Goal: Task Accomplishment & Management: Manage account settings

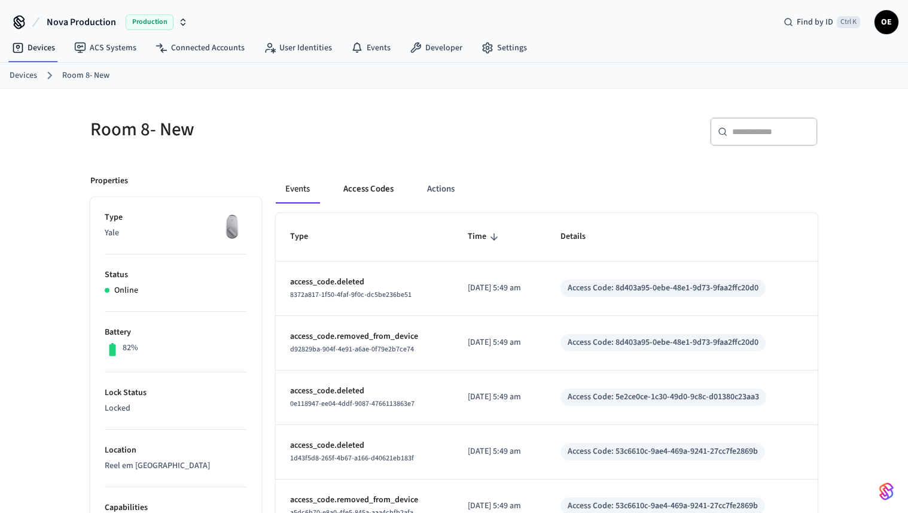
click at [366, 196] on button "Access Codes" at bounding box center [368, 189] width 69 height 29
click at [352, 186] on button "Access Codes" at bounding box center [368, 189] width 69 height 29
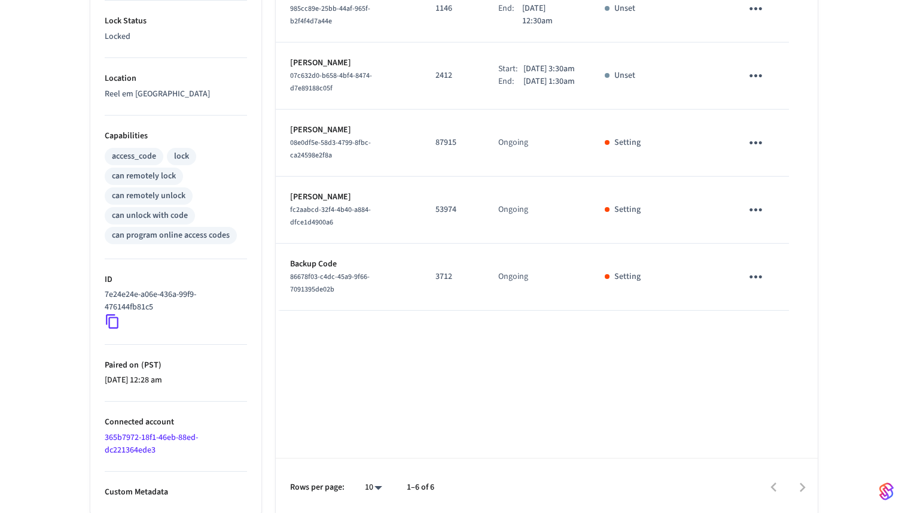
scroll to position [371, 0]
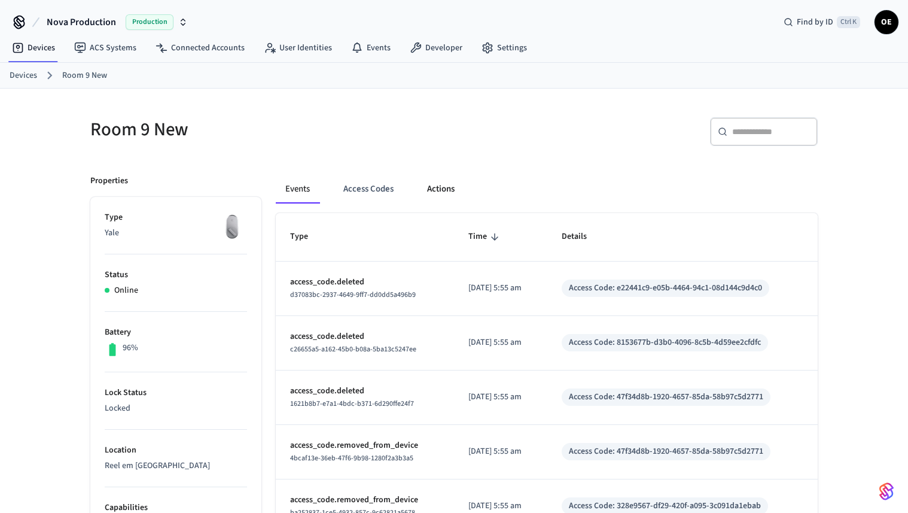
click at [437, 187] on button "Actions" at bounding box center [441, 189] width 47 height 29
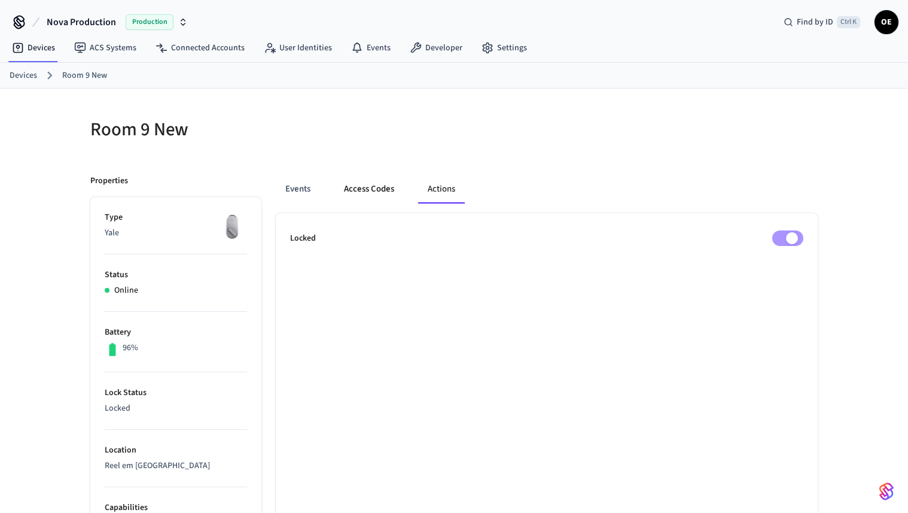
click at [382, 184] on button "Access Codes" at bounding box center [369, 189] width 69 height 29
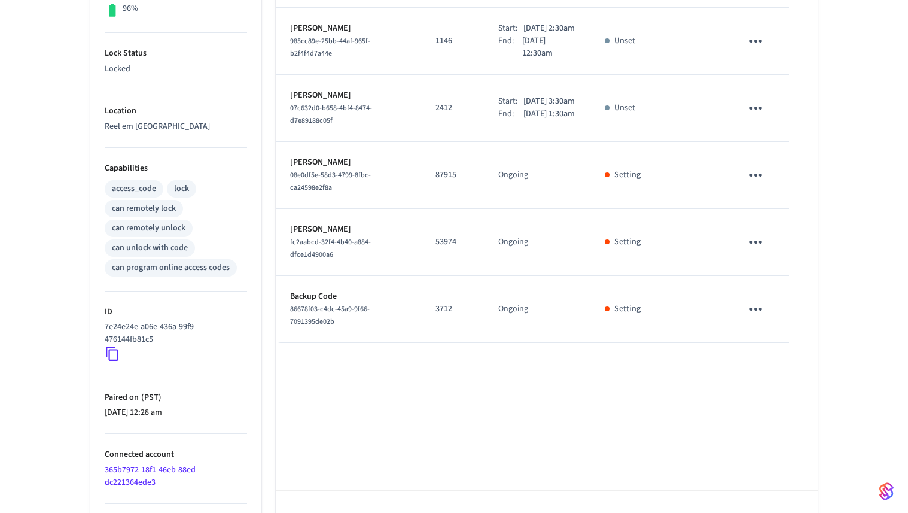
scroll to position [372, 0]
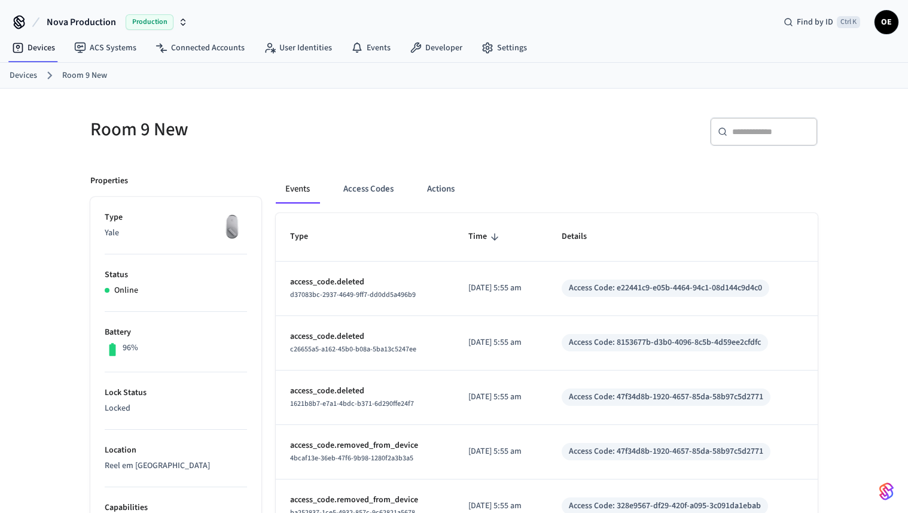
drag, startPoint x: 358, startPoint y: 184, endPoint x: 355, endPoint y: 165, distance: 20.0
click at [361, 194] on button "Access Codes" at bounding box center [368, 189] width 69 height 29
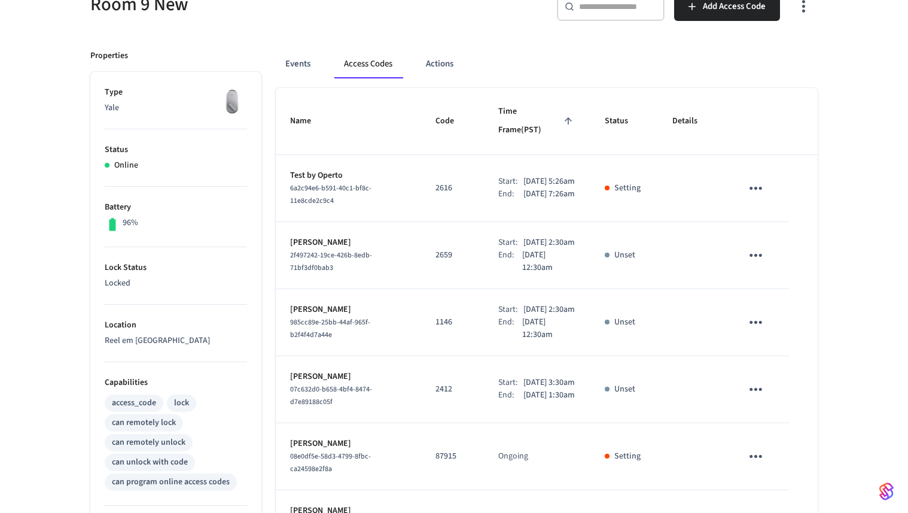
scroll to position [124, 0]
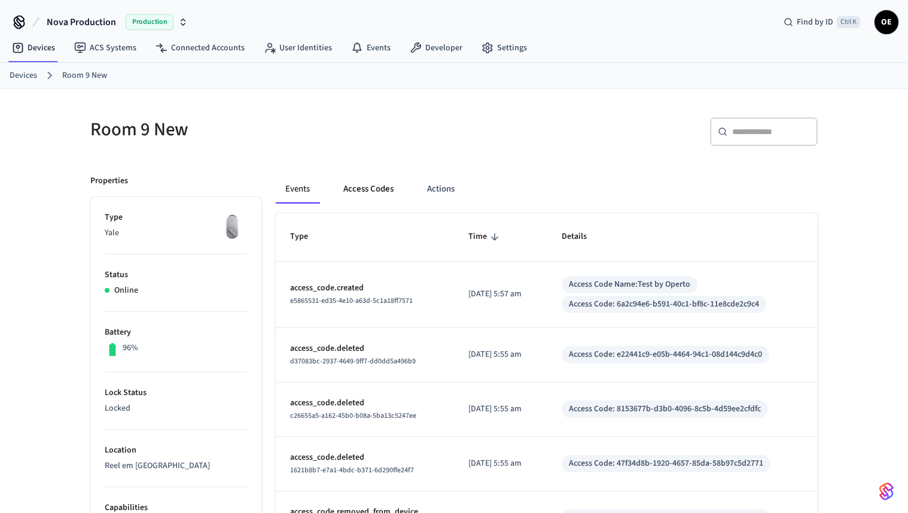
click at [379, 191] on button "Access Codes" at bounding box center [368, 189] width 69 height 29
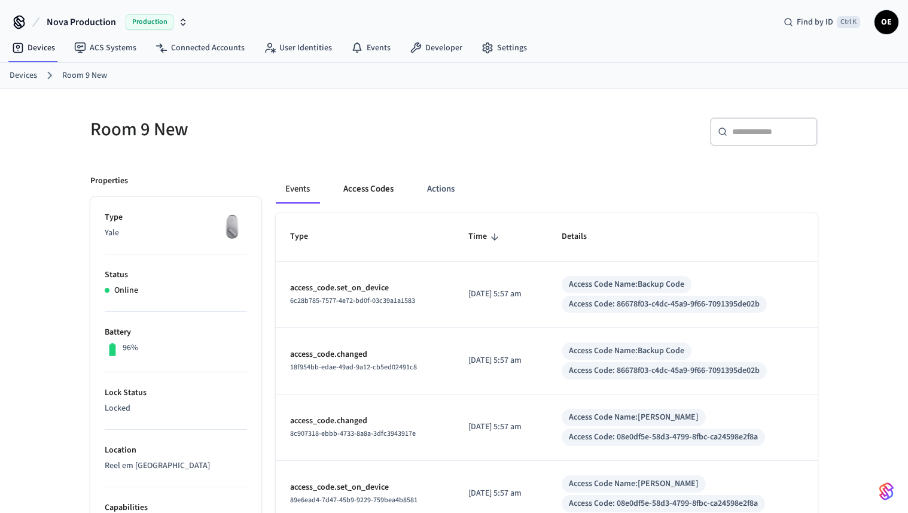
click at [361, 189] on button "Access Codes" at bounding box center [368, 189] width 69 height 29
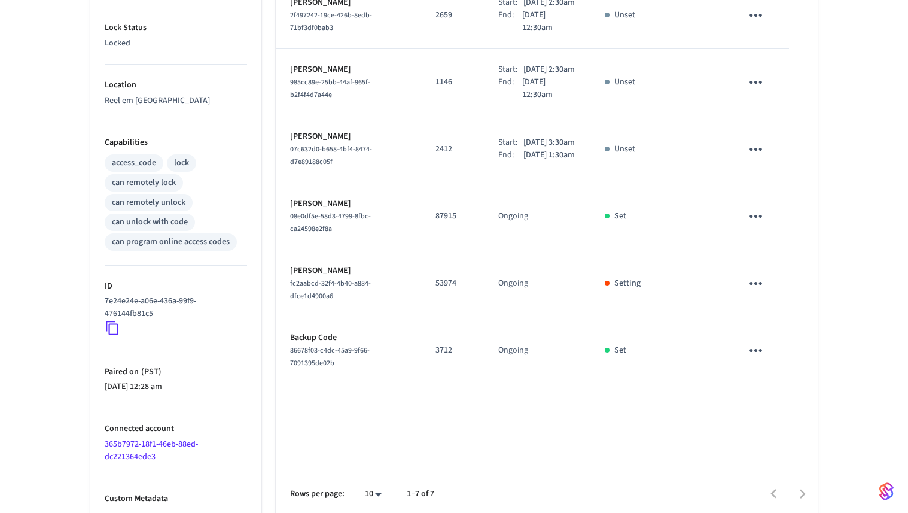
scroll to position [372, 0]
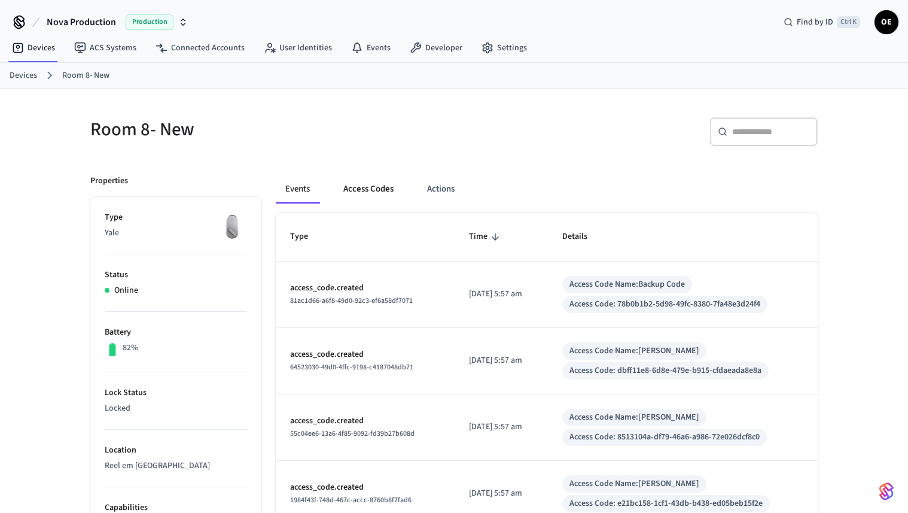
click at [373, 184] on button "Access Codes" at bounding box center [368, 189] width 69 height 29
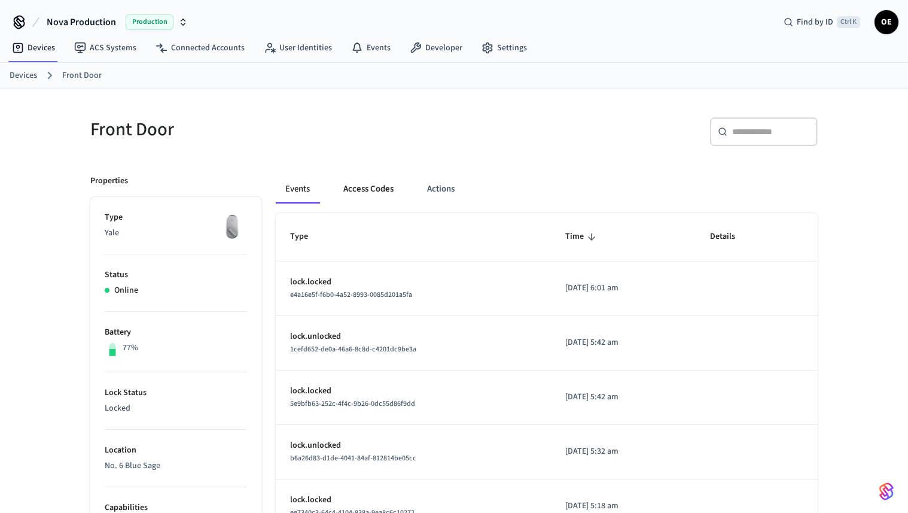
click at [367, 191] on button "Access Codes" at bounding box center [368, 189] width 69 height 29
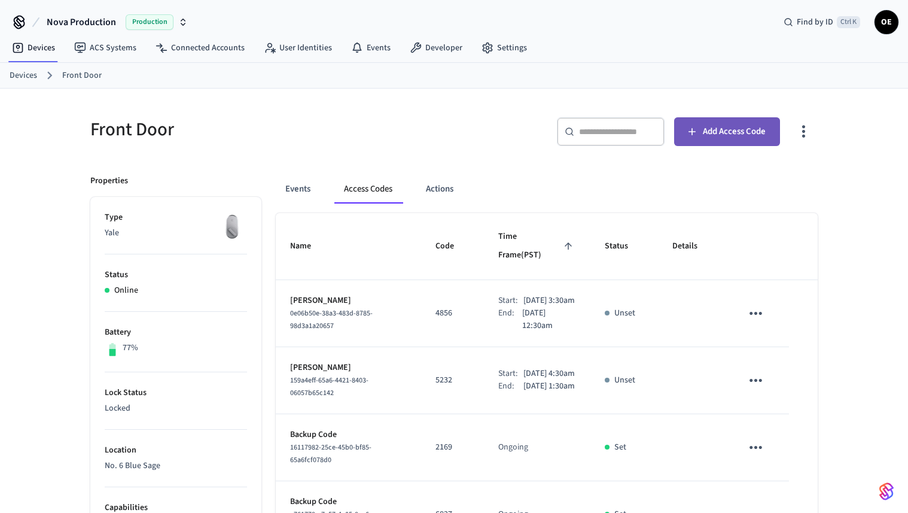
click at [734, 126] on span "Add Access Code" at bounding box center [734, 132] width 63 height 16
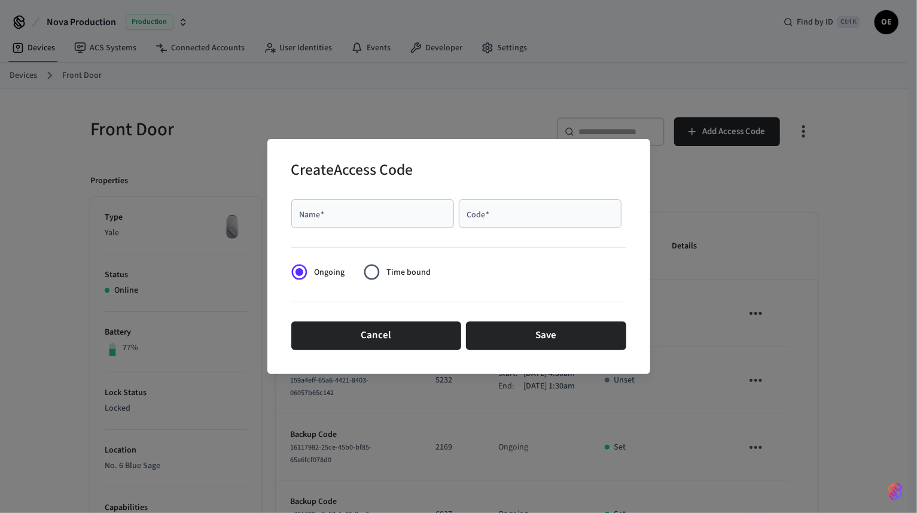
click at [409, 281] on label "Time bound" at bounding box center [394, 271] width 74 height 29
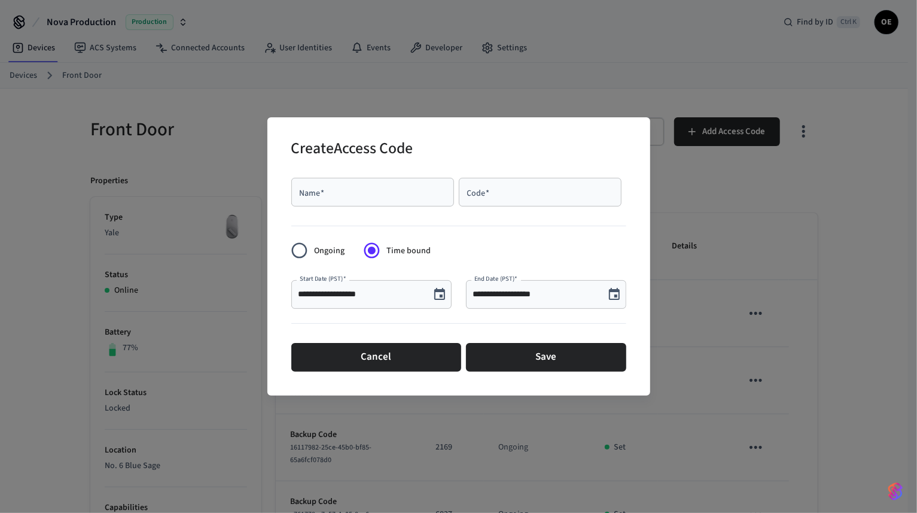
click at [621, 293] on button "Choose date, selected date is Sep 19, 2025" at bounding box center [615, 294] width 24 height 24
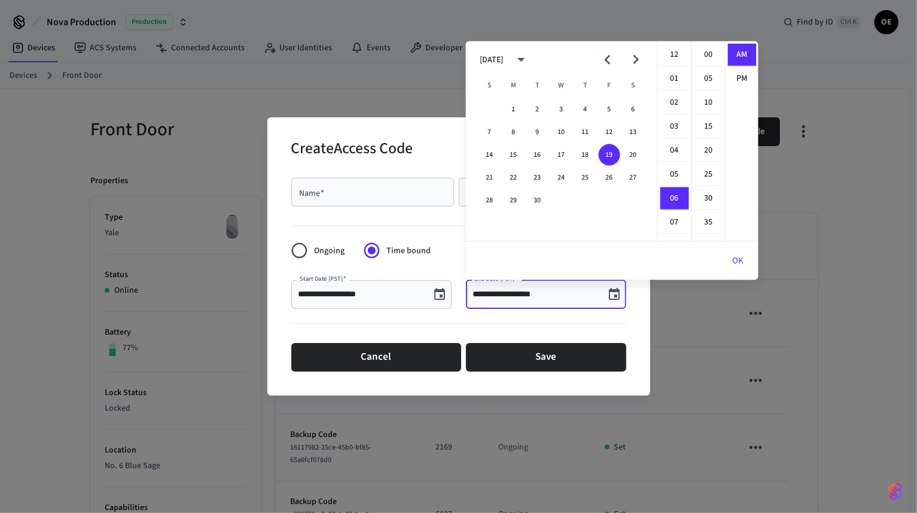
scroll to position [142, 0]
click at [483, 169] on button "21" at bounding box center [490, 178] width 22 height 22
click at [669, 128] on li "09" at bounding box center [675, 128] width 29 height 23
click at [709, 158] on li "20" at bounding box center [709, 150] width 29 height 23
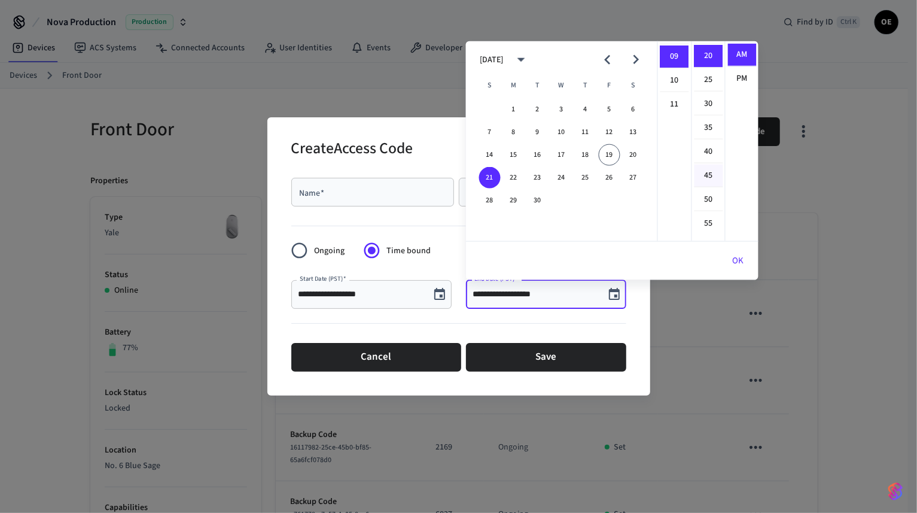
scroll to position [95, 0]
click at [709, 95] on li "30" at bounding box center [709, 103] width 29 height 23
type input "**********"
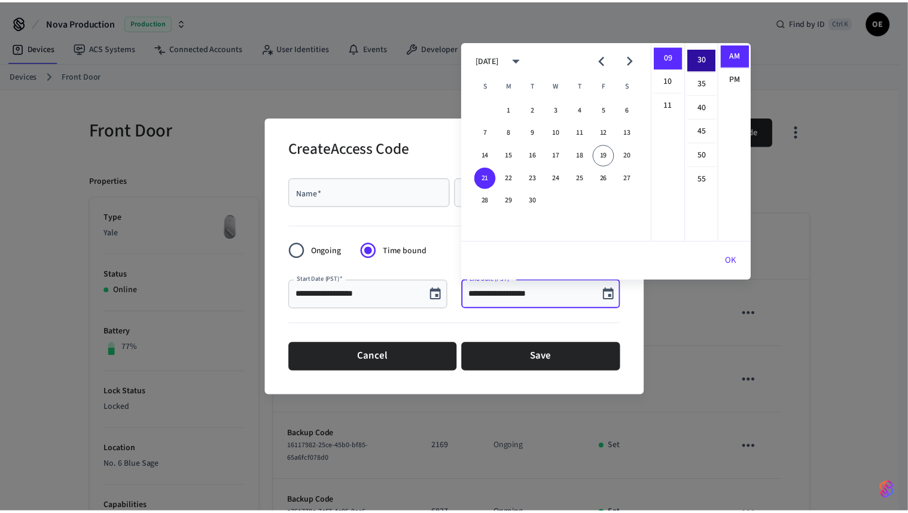
scroll to position [142, 0]
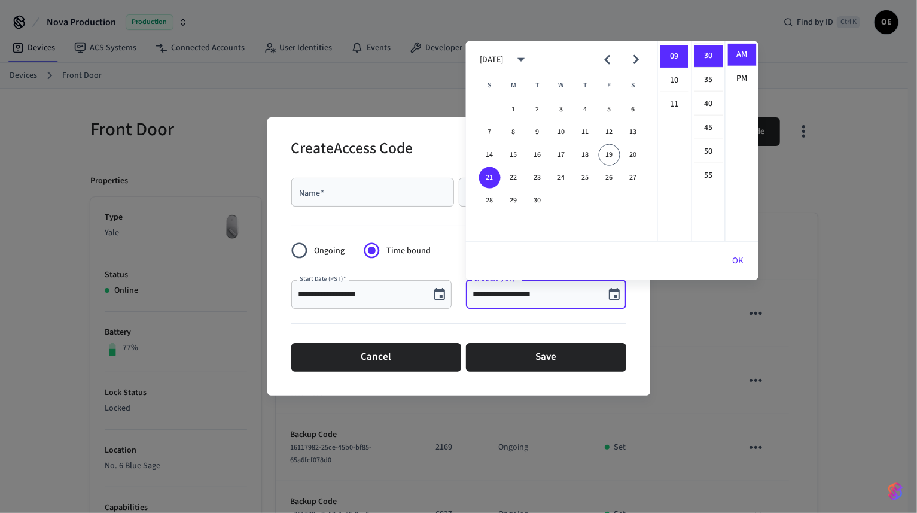
click at [461, 232] on div at bounding box center [458, 223] width 335 height 25
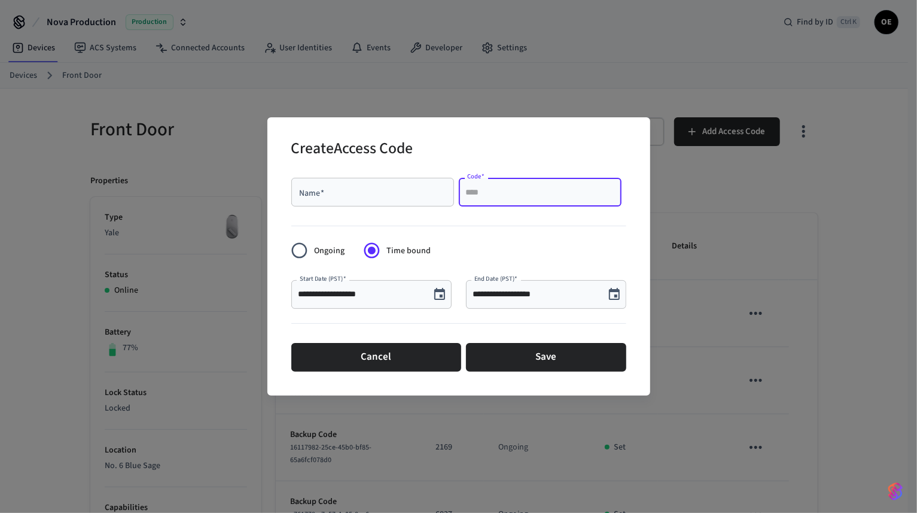
click at [511, 197] on input "Code   *" at bounding box center [540, 192] width 148 height 12
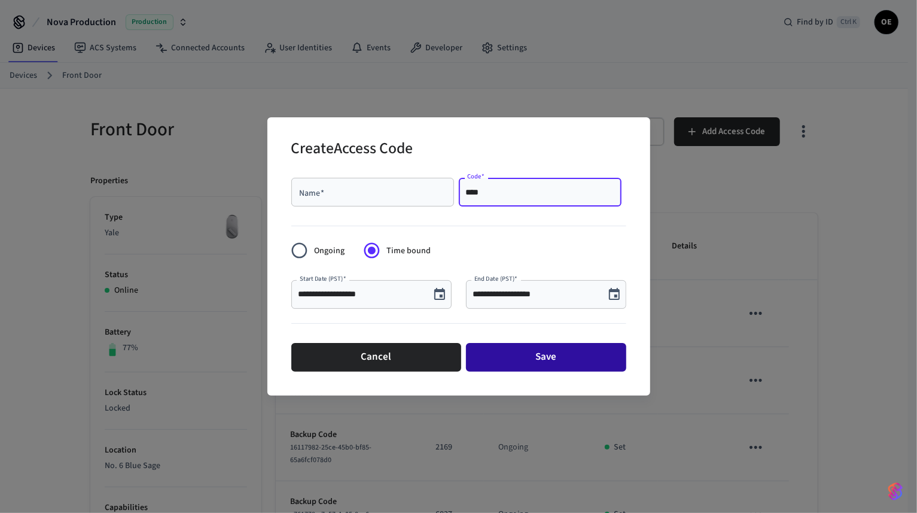
type input "****"
click at [509, 352] on button "Save" at bounding box center [546, 357] width 160 height 29
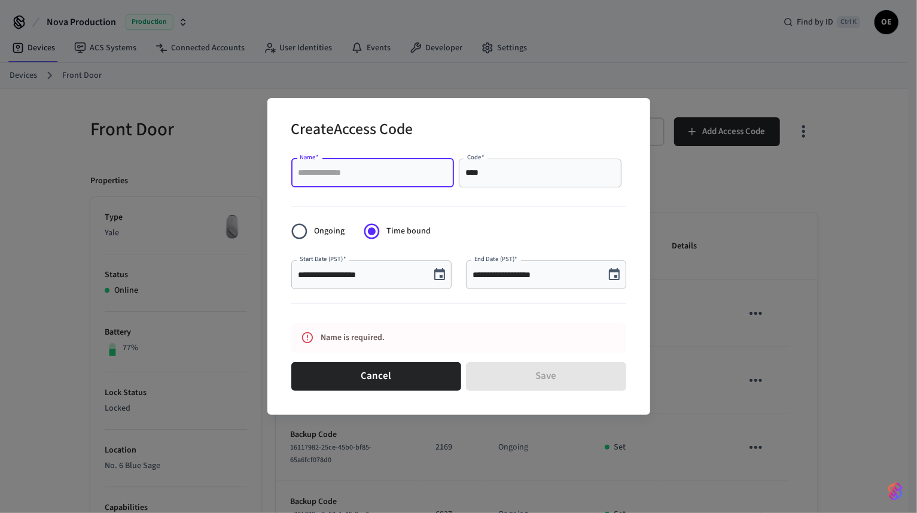
click at [364, 173] on input "Name   *" at bounding box center [373, 173] width 148 height 12
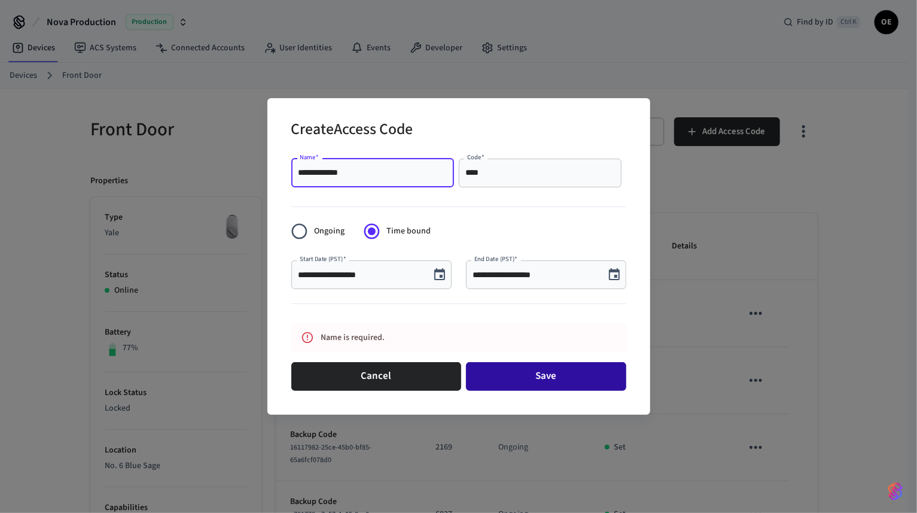
type input "**********"
click at [545, 380] on button "Save" at bounding box center [546, 376] width 160 height 29
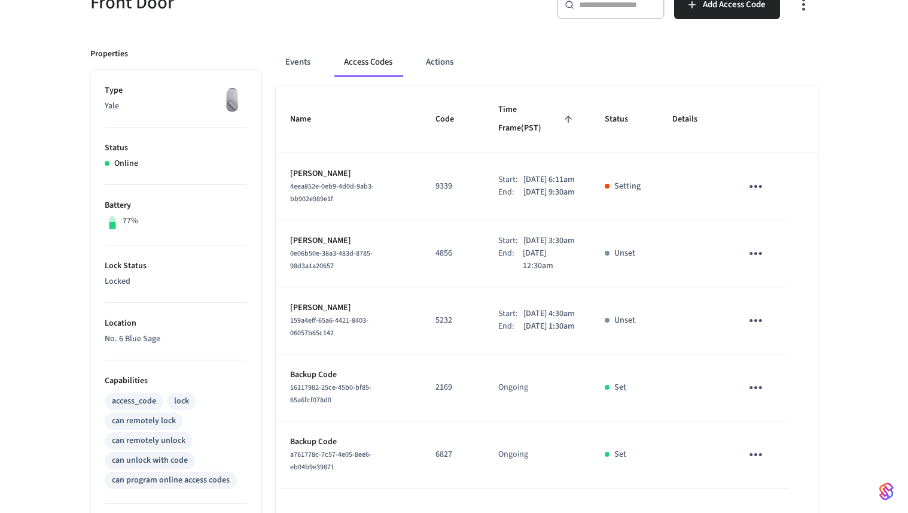
scroll to position [0, 0]
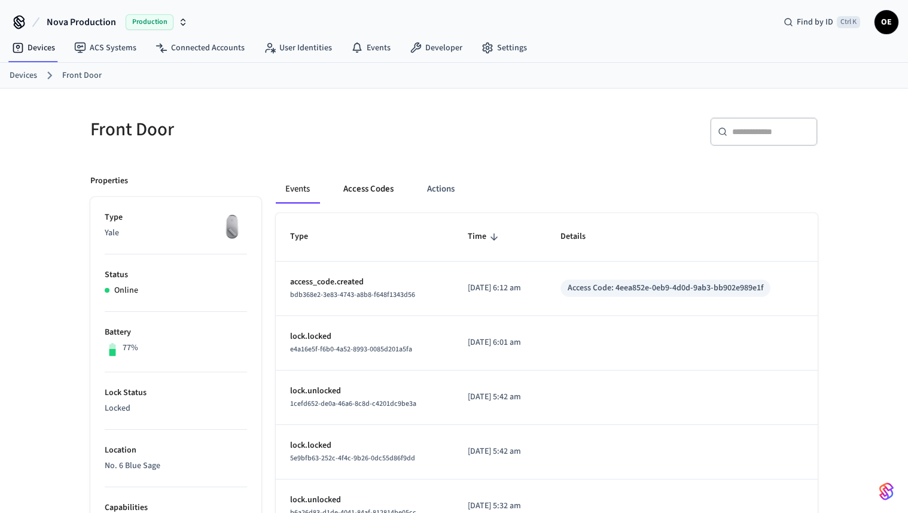
click at [371, 179] on button "Access Codes" at bounding box center [368, 189] width 69 height 29
